Goal: Information Seeking & Learning: Learn about a topic

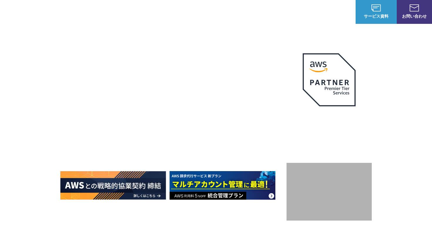
click at [101, 51] on link "AWS請求代行サービス" at bounding box center [85, 50] width 41 height 6
